Goal: Information Seeking & Learning: Learn about a topic

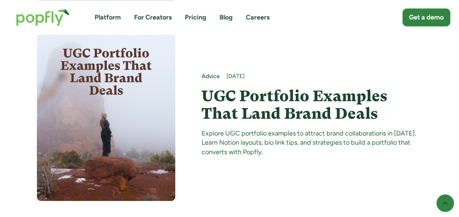
scroll to position [1648, 0]
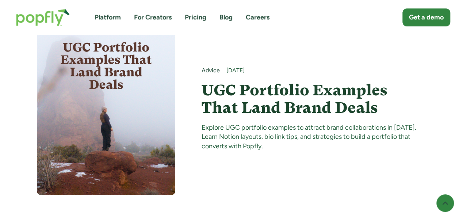
drag, startPoint x: 237, startPoint y: 90, endPoint x: 251, endPoint y: 100, distance: 17.8
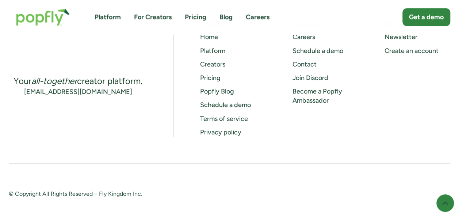
scroll to position [2073, 0]
click at [211, 52] on link "Platform" at bounding box center [212, 50] width 25 height 8
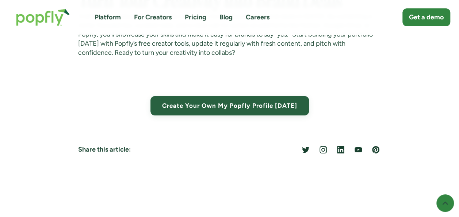
scroll to position [4024, 0]
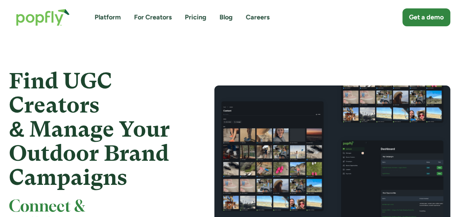
scroll to position [2, 0]
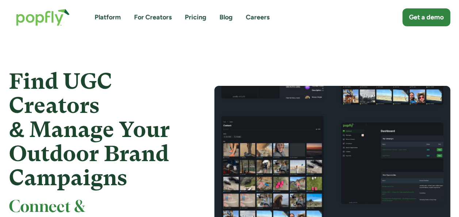
click at [153, 19] on link "For Creators" at bounding box center [153, 17] width 38 height 9
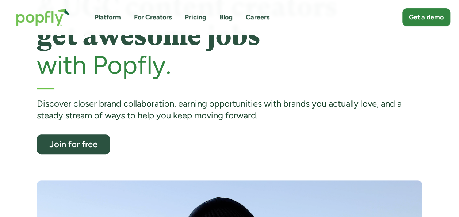
scroll to position [78, 0]
